Goal: Task Accomplishment & Management: Manage account settings

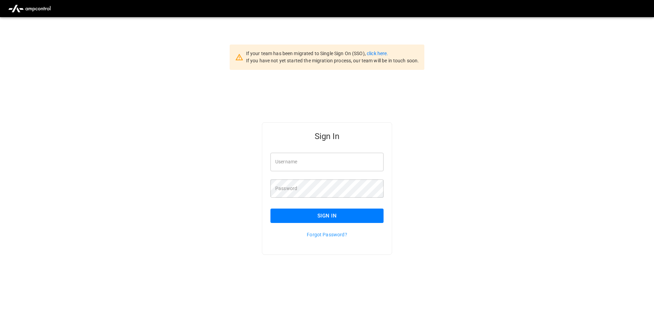
type input "**********"
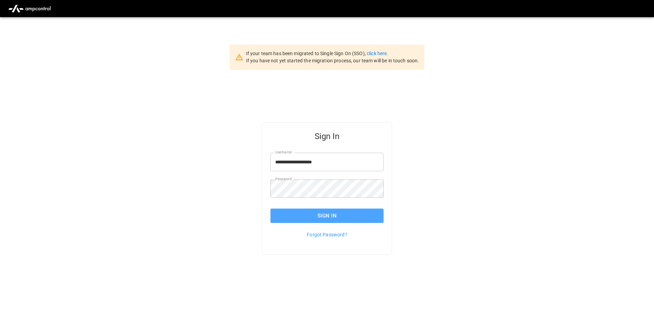
drag, startPoint x: 334, startPoint y: 214, endPoint x: 338, endPoint y: 229, distance: 16.3
click at [334, 213] on button "Sign In" at bounding box center [327, 216] width 113 height 14
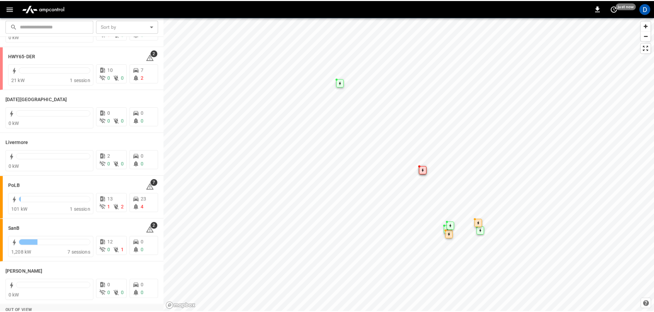
scroll to position [103, 0]
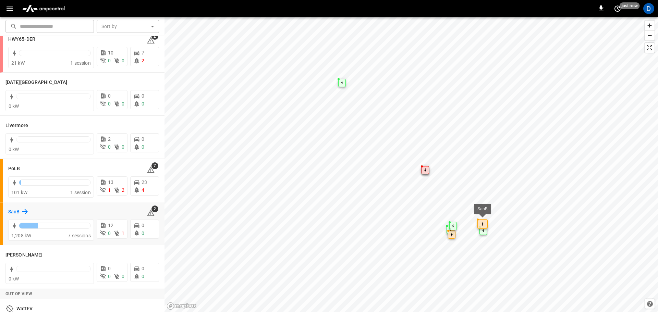
click at [22, 211] on icon at bounding box center [25, 212] width 8 height 8
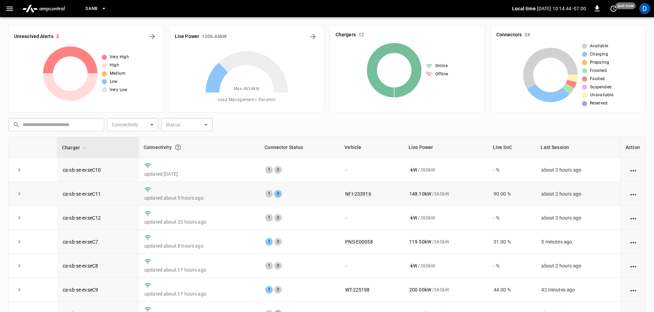
scroll to position [34, 0]
